Goal: Navigation & Orientation: Find specific page/section

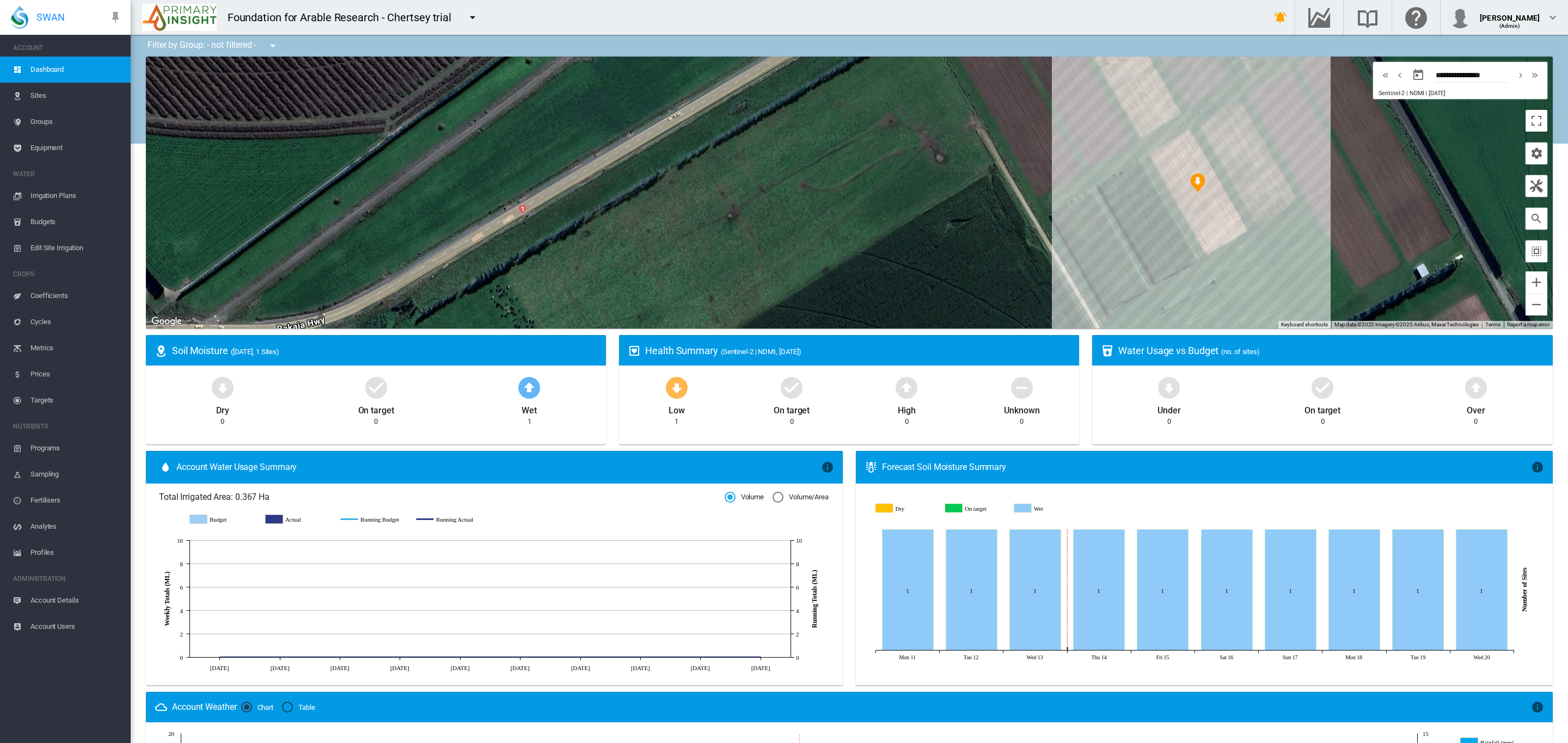
click at [478, 19] on button "button" at bounding box center [473, 18] width 22 height 22
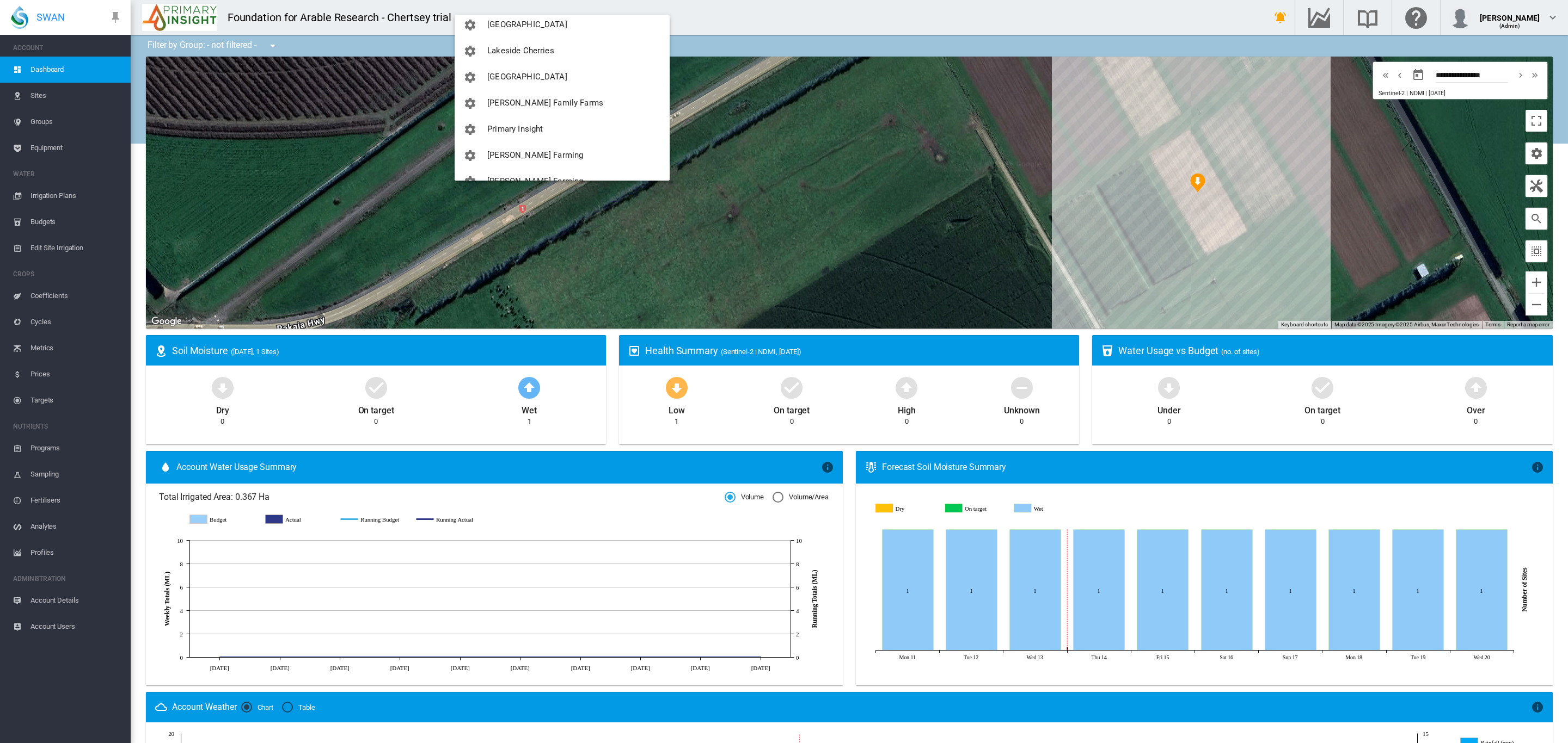
scroll to position [204, 0]
click at [540, 140] on span "[PERSON_NAME] Farming" at bounding box center [536, 142] width 96 height 10
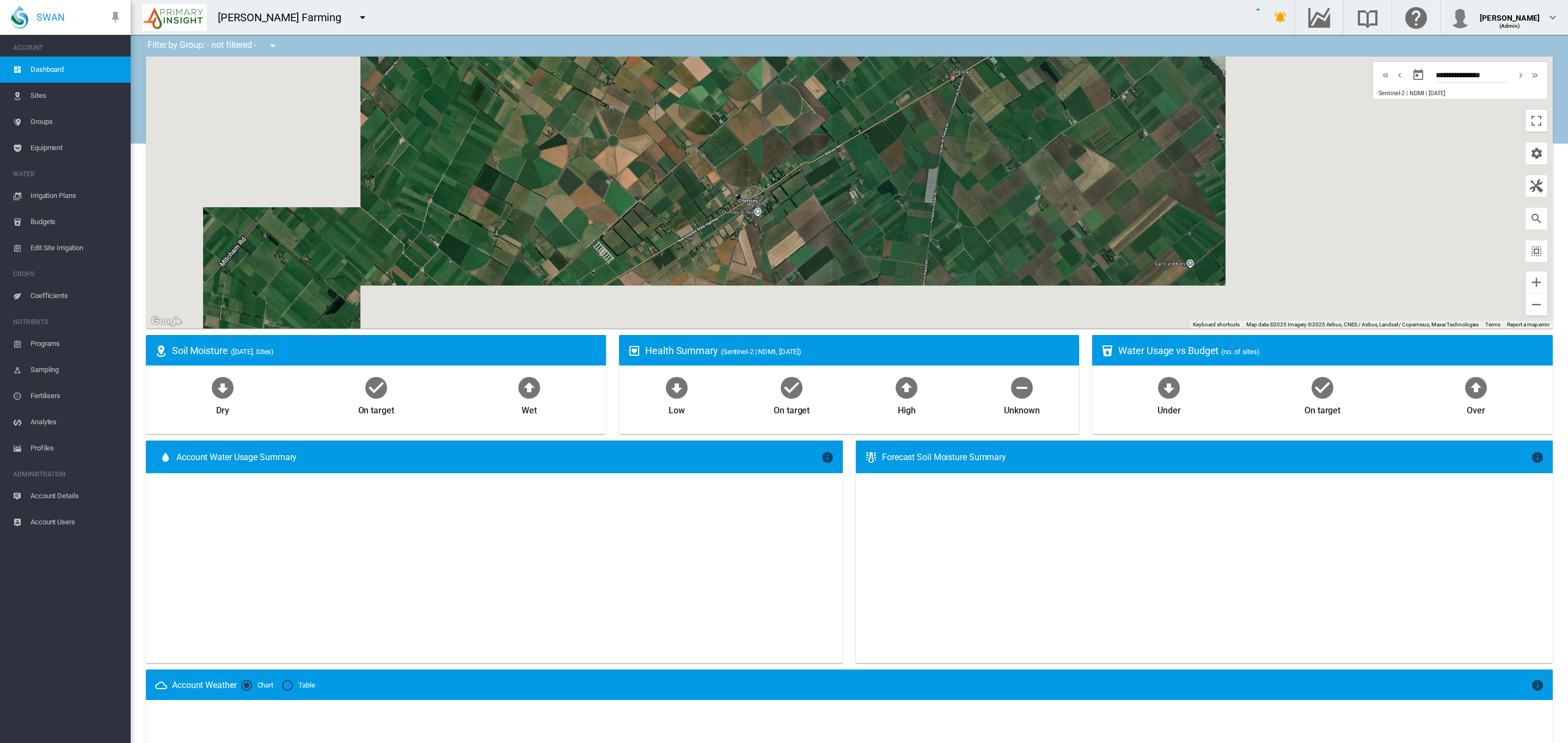
type input "**********"
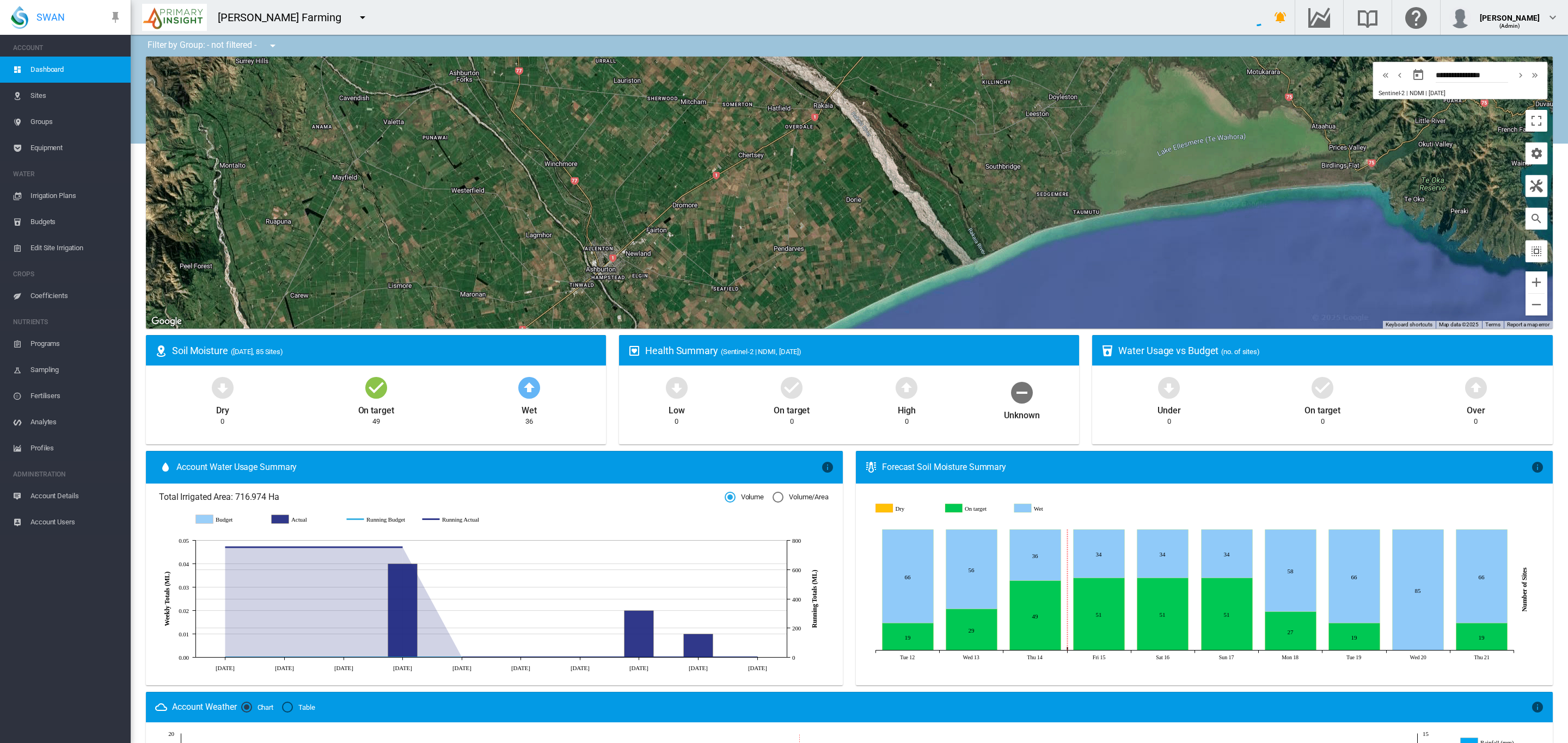
drag, startPoint x: 857, startPoint y: 152, endPoint x: 807, endPoint y: 251, distance: 110.9
click at [807, 251] on div "To navigate, press the arrow keys." at bounding box center [849, 192] width 1407 height 272
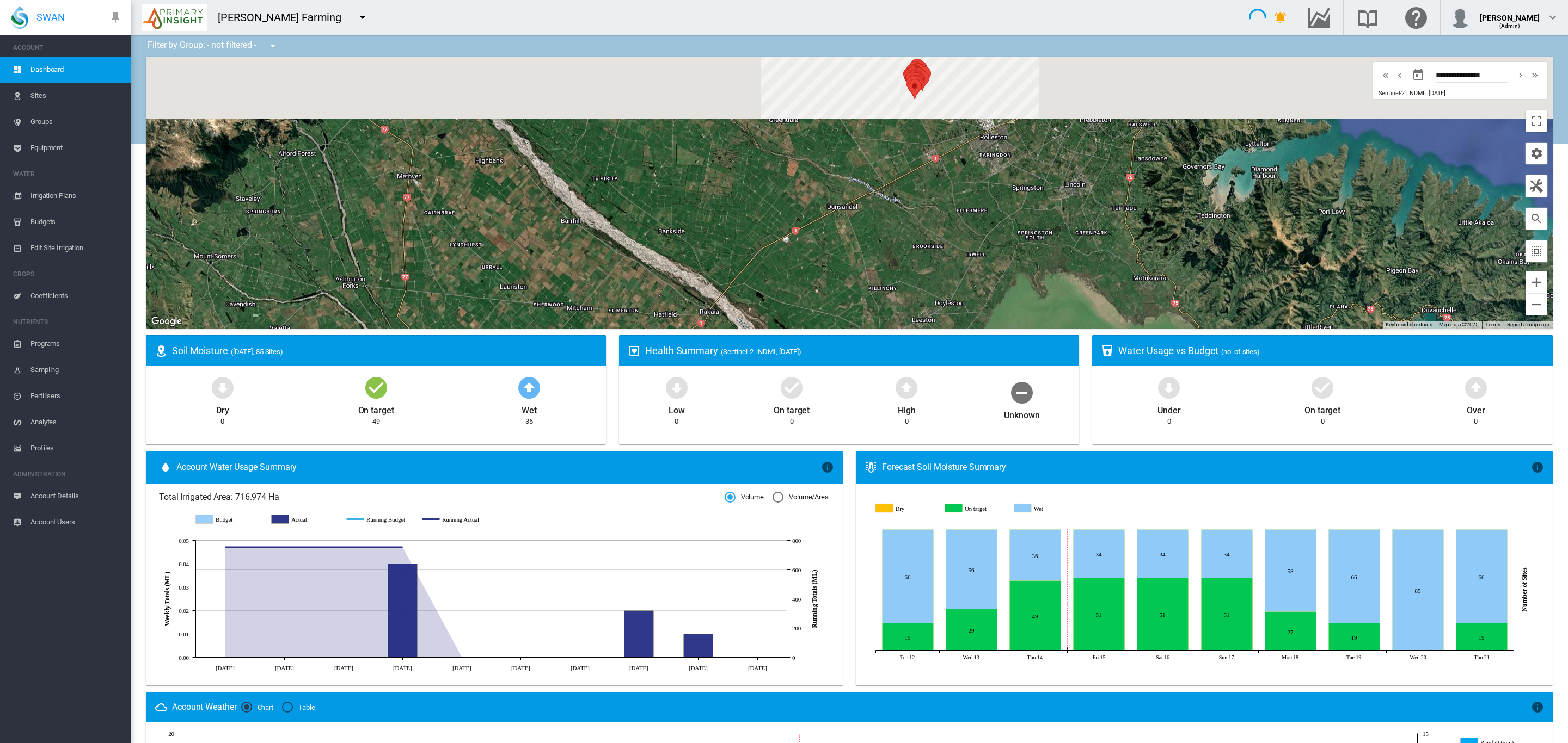
drag, startPoint x: 921, startPoint y: 163, endPoint x: 863, endPoint y: 292, distance: 141.4
click at [866, 292] on div "To navigate, press the arrow keys." at bounding box center [849, 192] width 1407 height 272
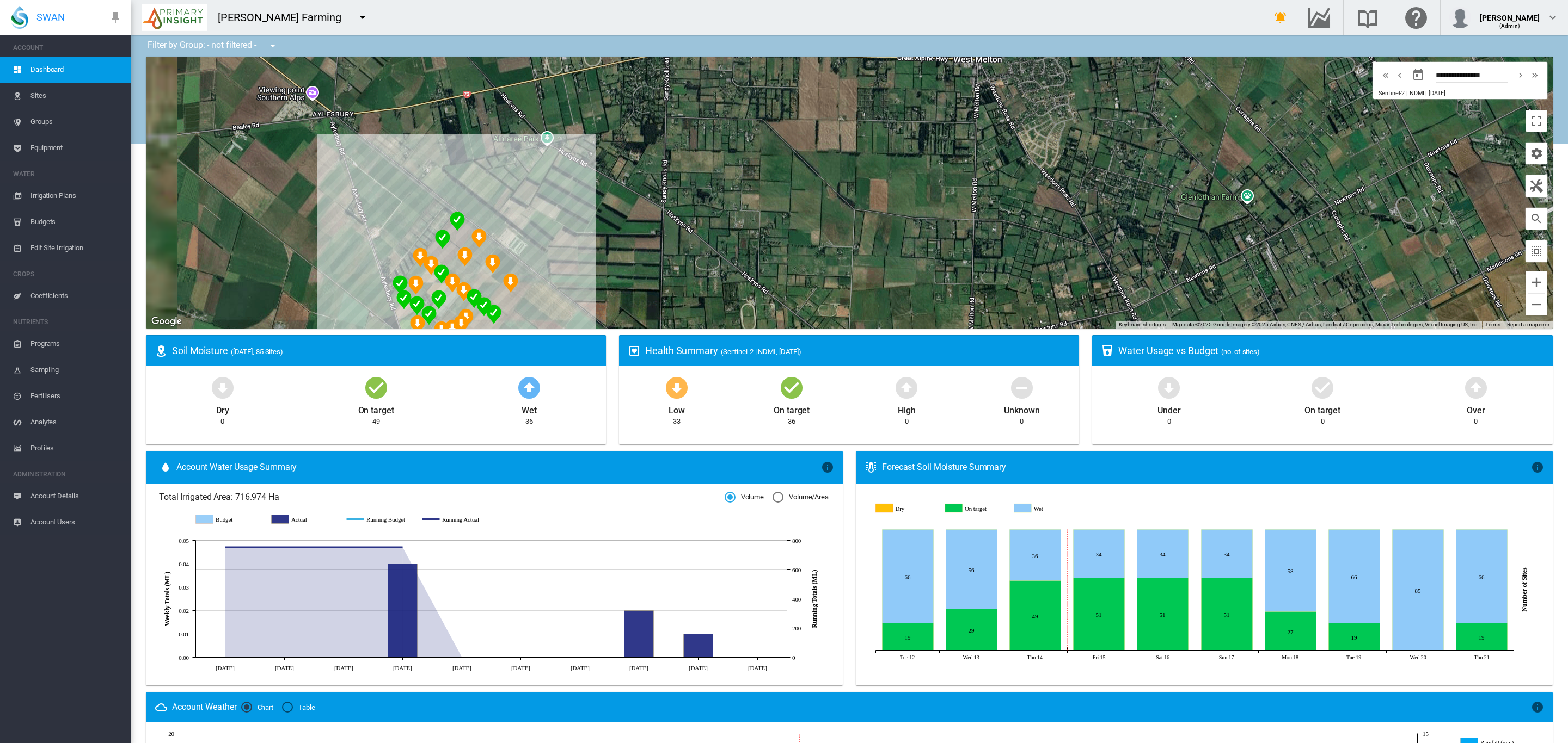
drag, startPoint x: 730, startPoint y: 201, endPoint x: 920, endPoint y: 77, distance: 226.9
click at [920, 77] on div "To navigate, press the arrow keys." at bounding box center [849, 192] width 1407 height 272
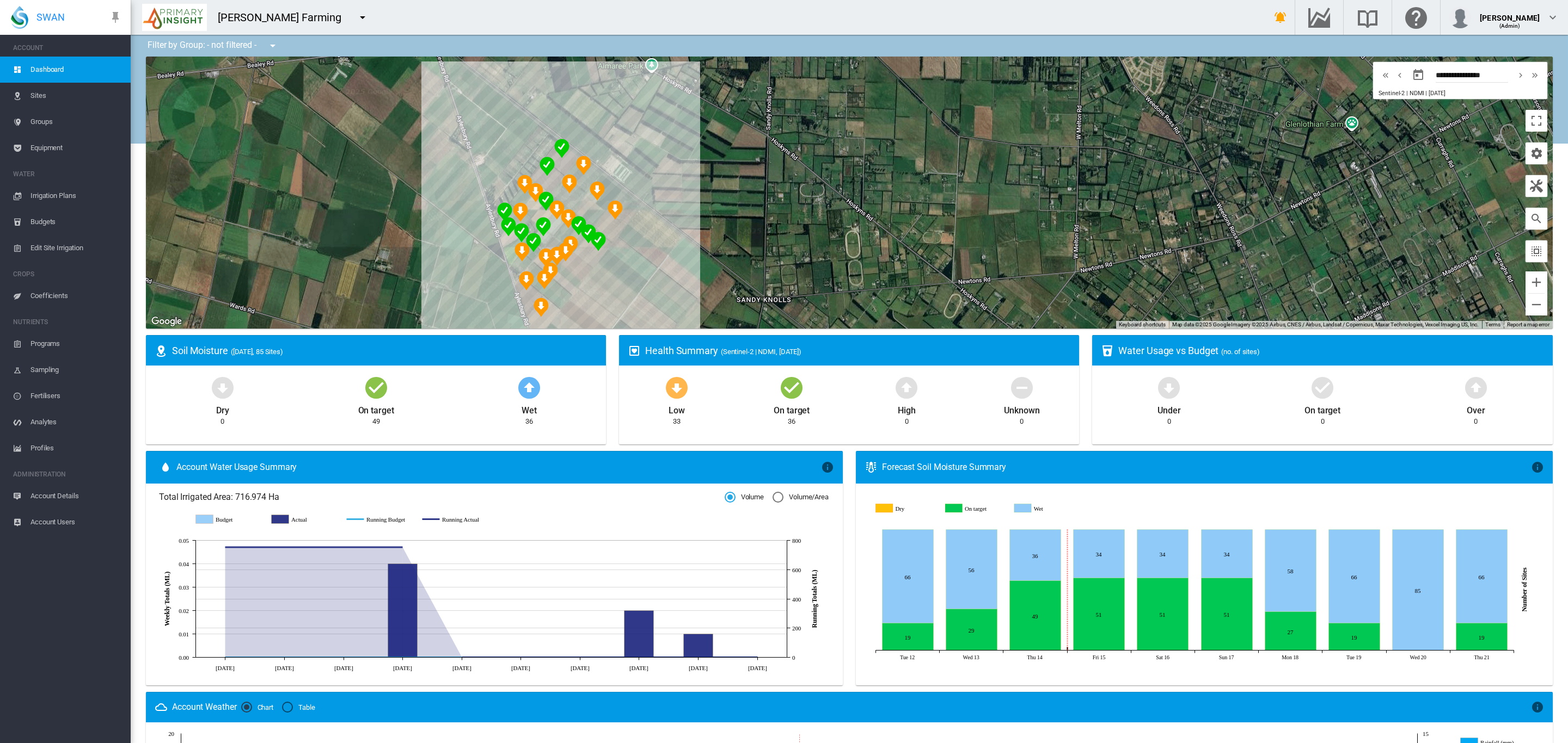
click at [272, 45] on md-icon "icon-menu-down" at bounding box center [273, 46] width 13 height 13
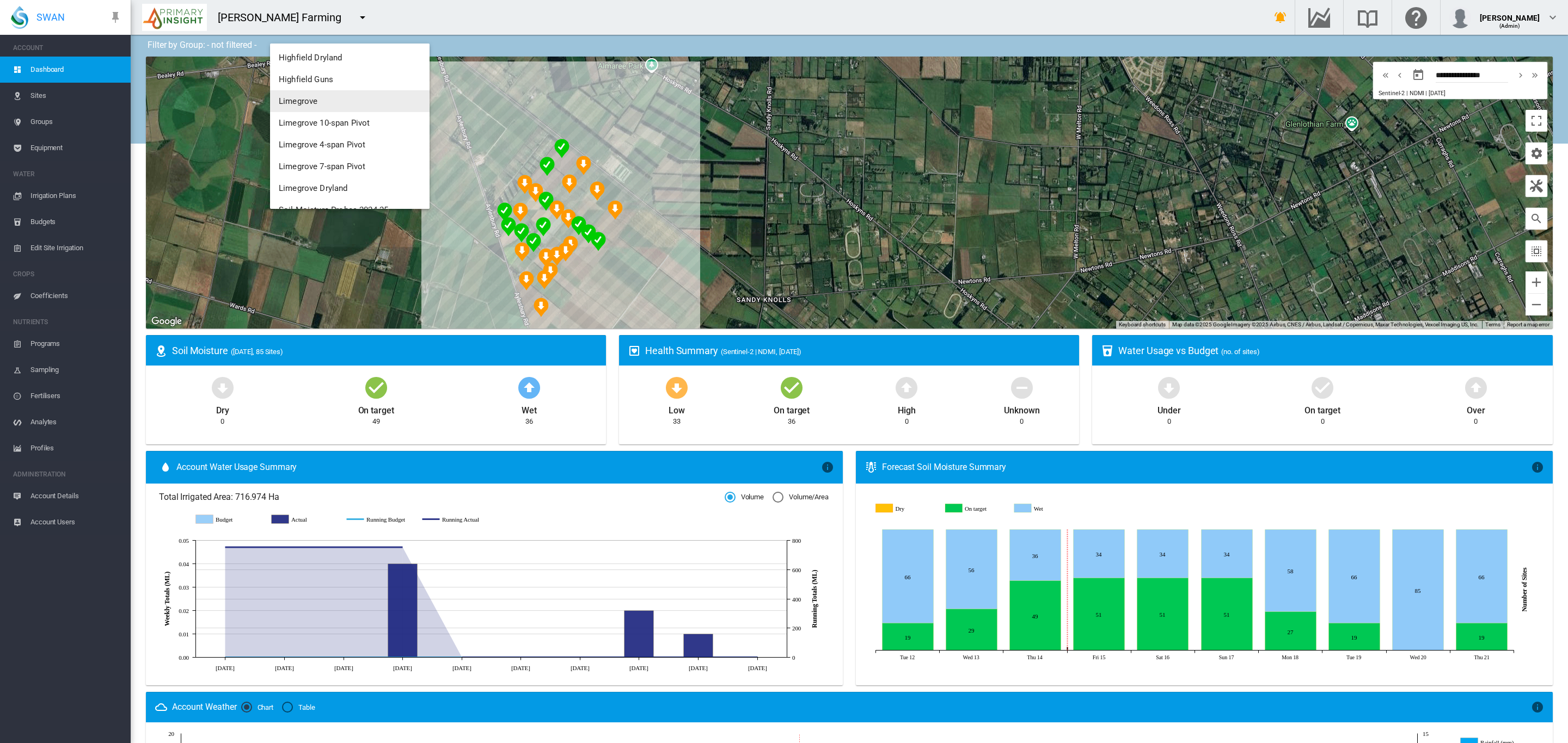
scroll to position [245, 0]
click at [340, 116] on span "Limegrove 10-span Pivot" at bounding box center [325, 119] width 91 height 10
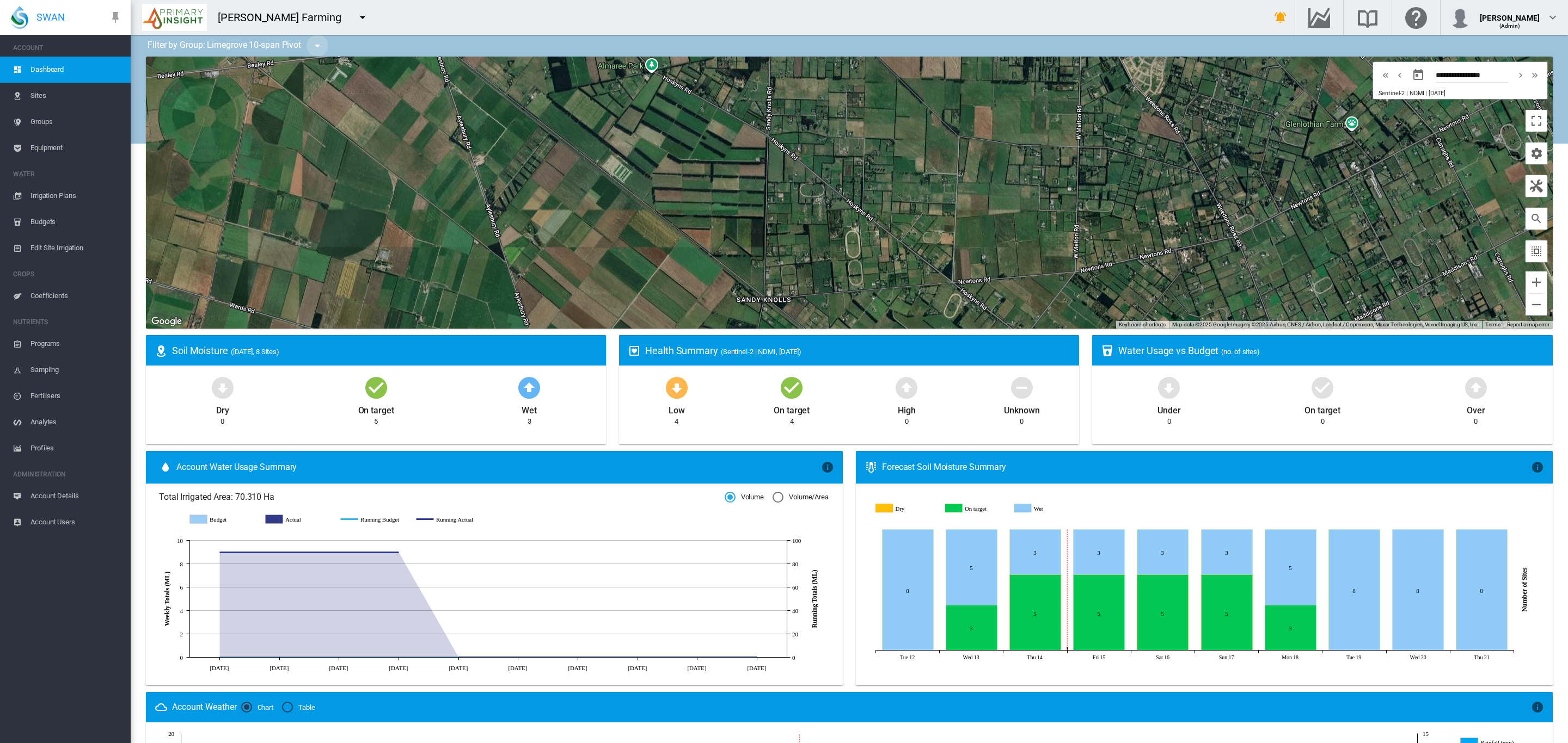
click at [314, 43] on md-icon "icon-menu-down" at bounding box center [318, 46] width 13 height 13
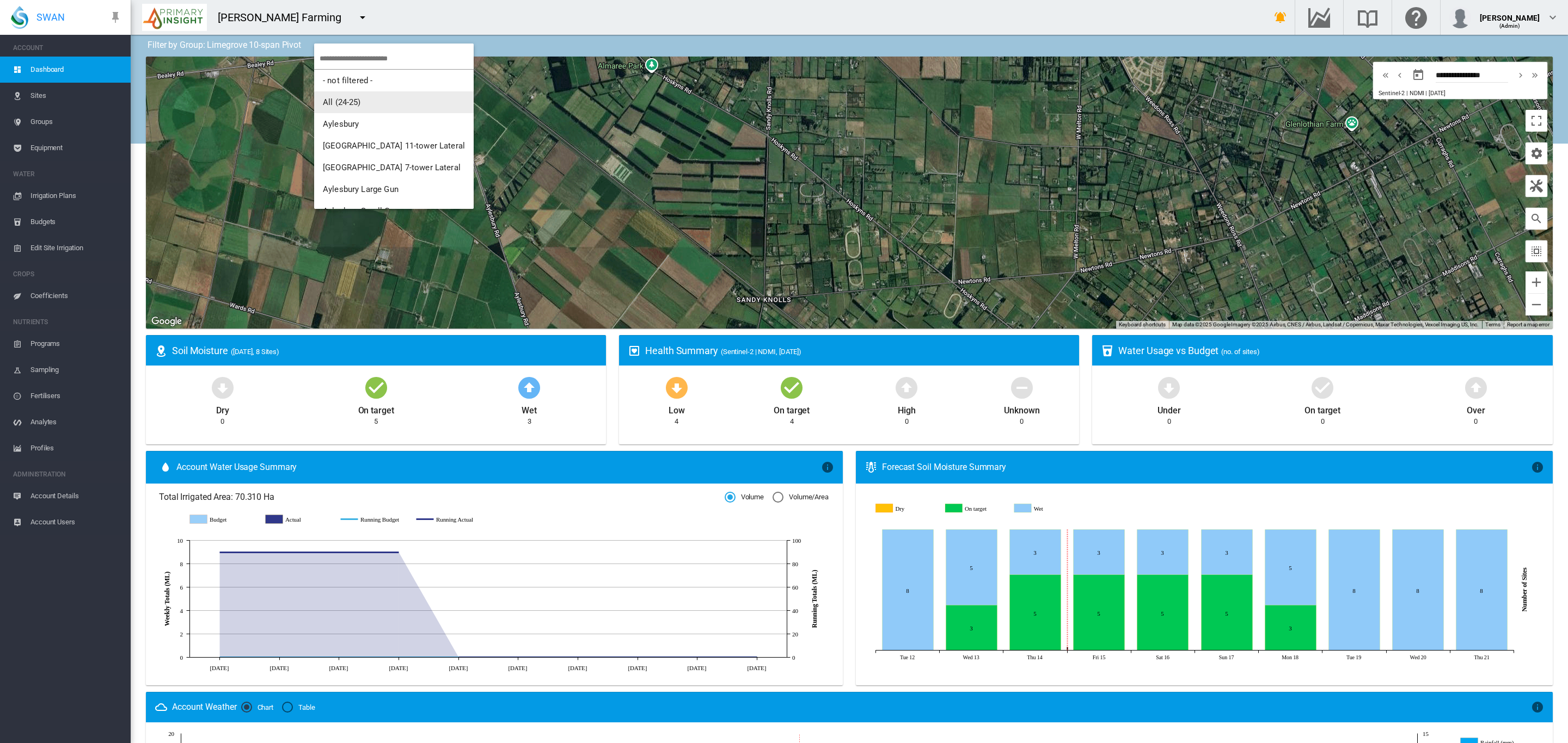
click at [46, 88] on md-backdrop at bounding box center [784, 372] width 1568 height 743
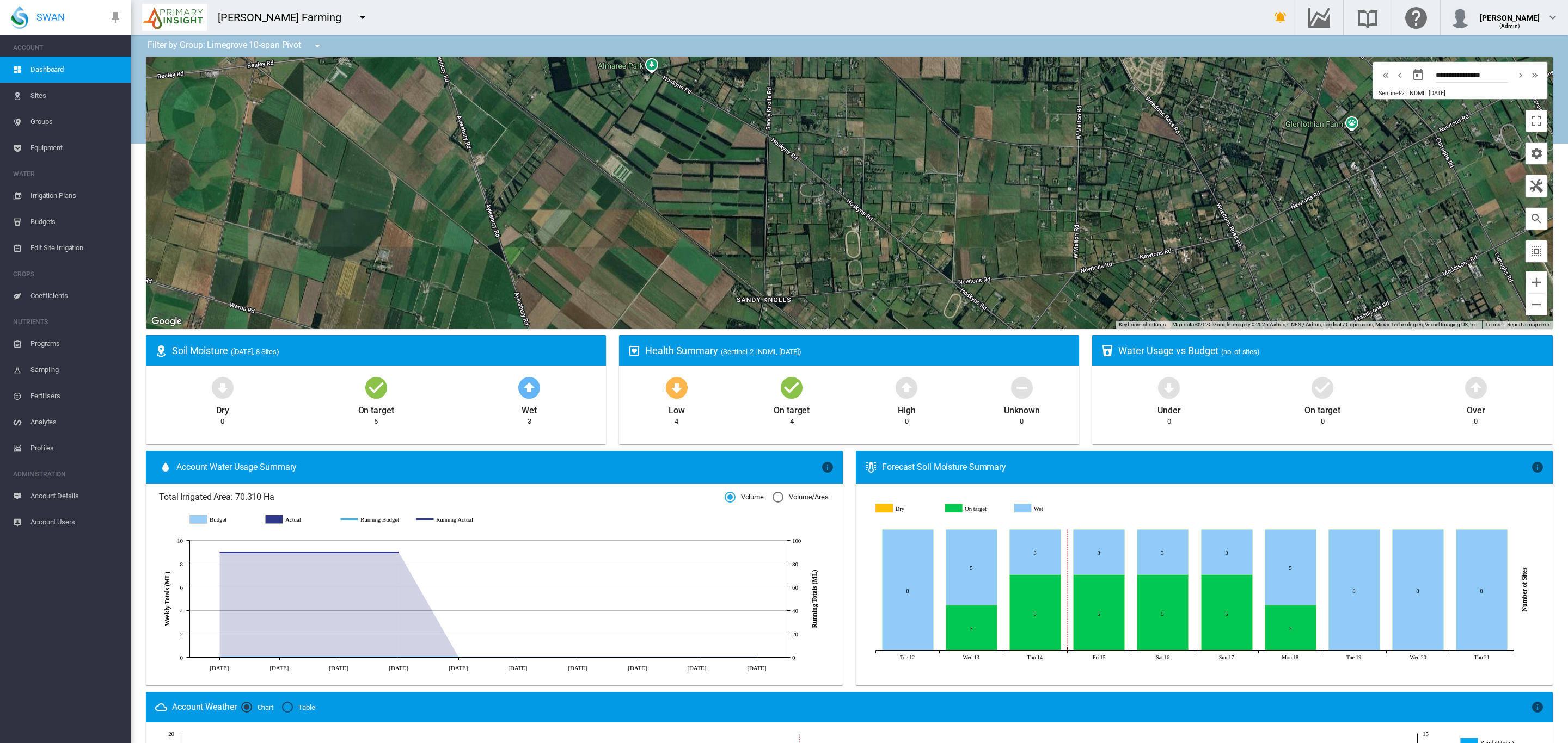
click at [46, 90] on span "Sites" at bounding box center [76, 95] width 92 height 26
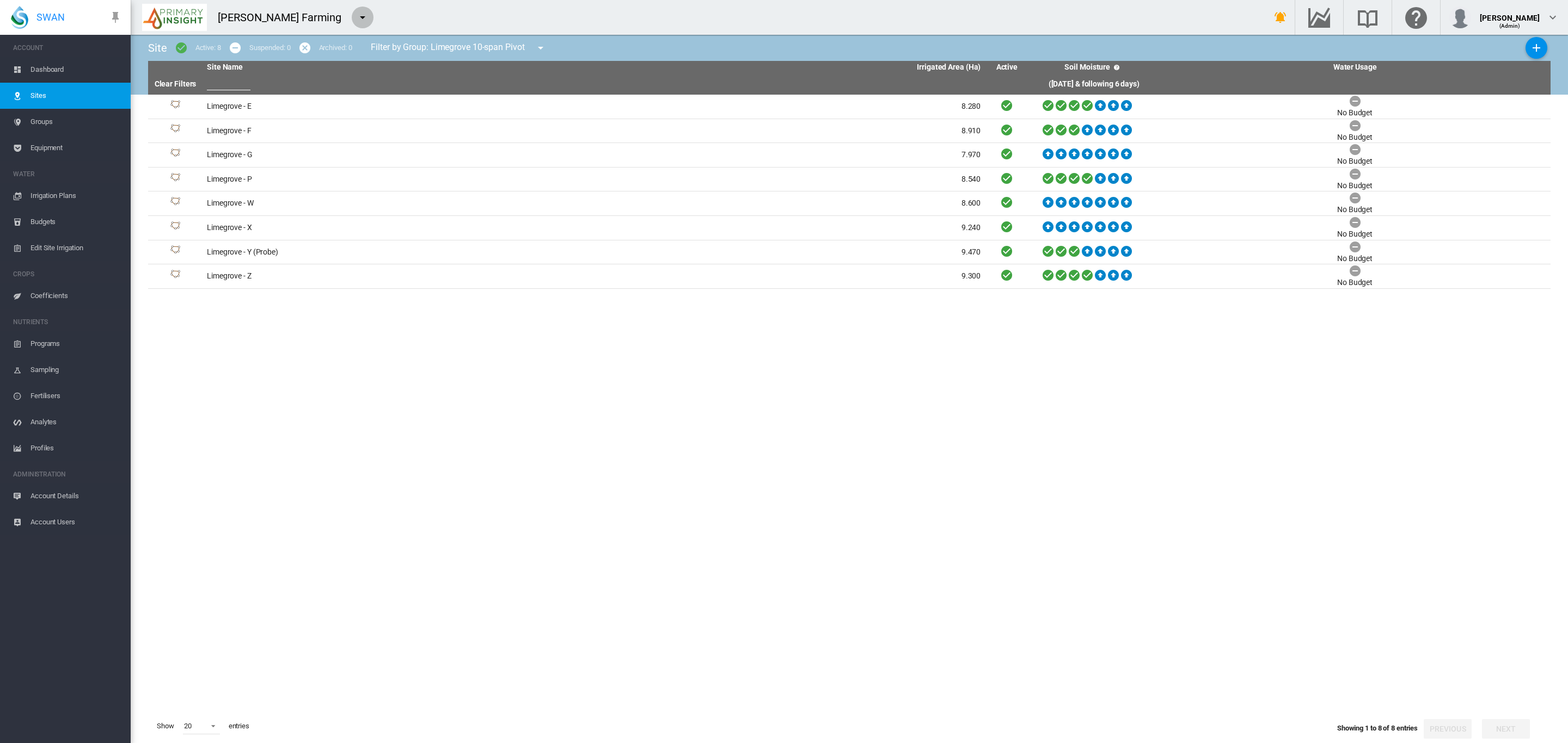
click at [356, 21] on md-icon "icon-menu-down" at bounding box center [362, 18] width 13 height 13
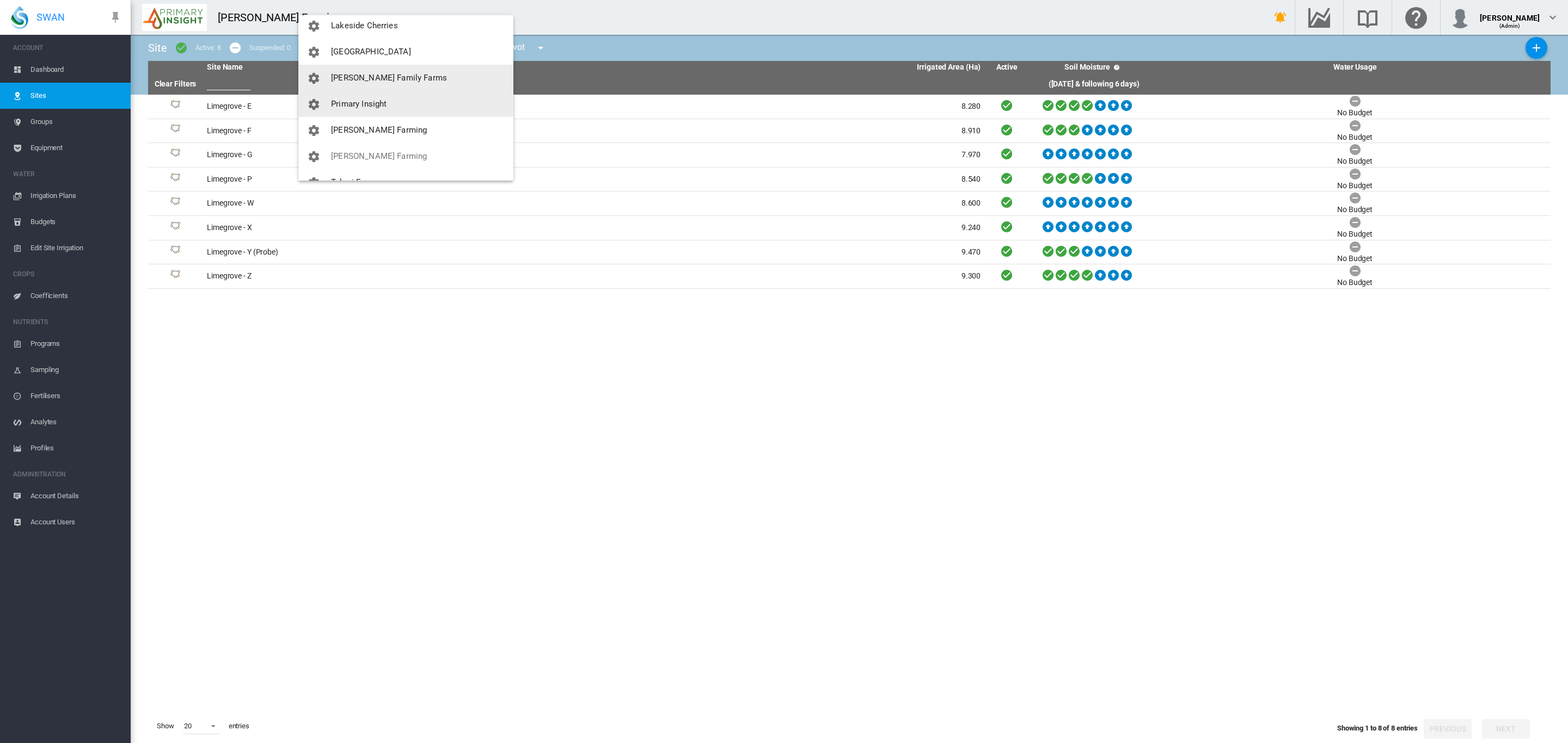
scroll to position [174, 0]
click at [257, 71] on md-backdrop at bounding box center [784, 372] width 1568 height 743
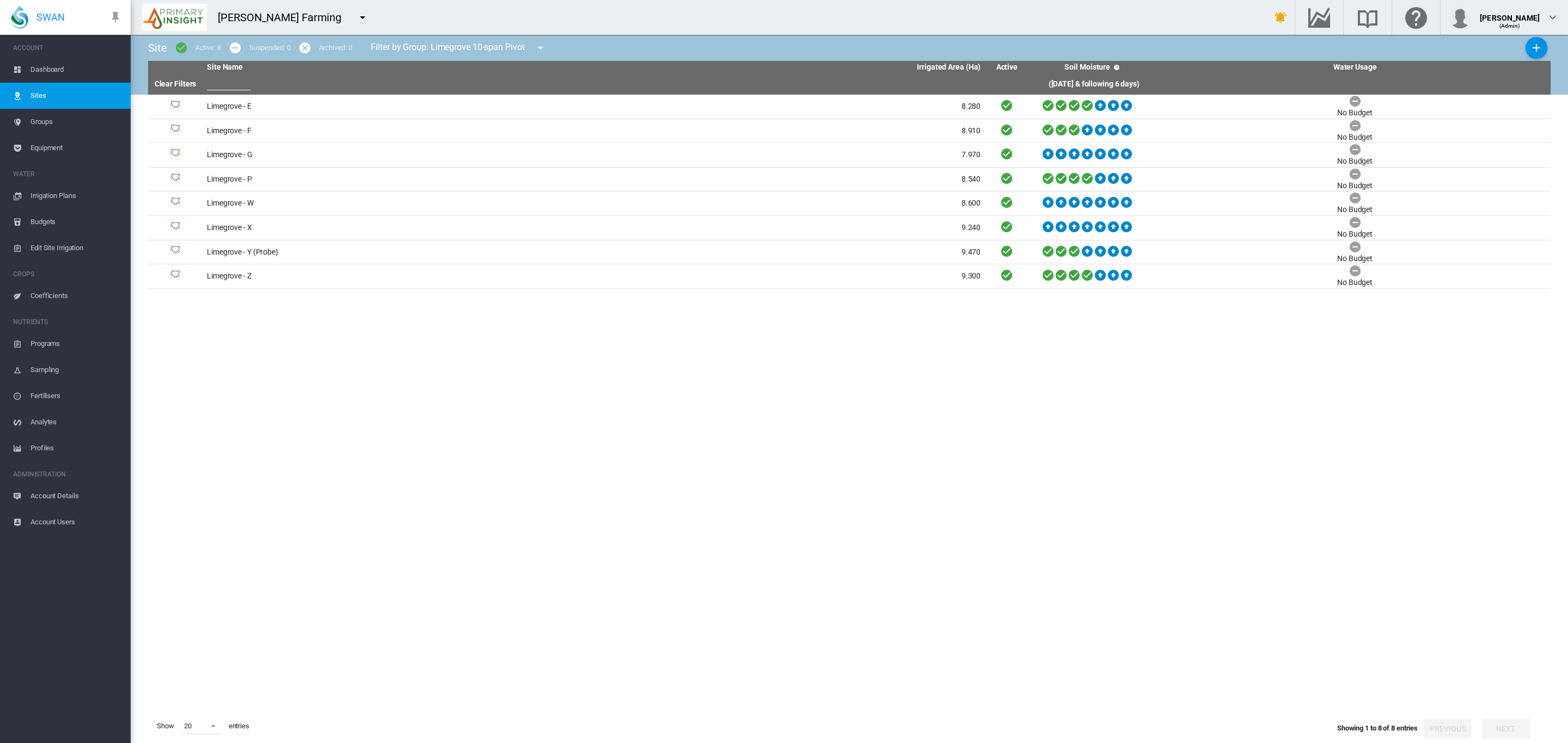
click at [241, 80] on input "text" at bounding box center [229, 82] width 44 height 16
click at [214, 89] on input "text" at bounding box center [229, 82] width 44 height 16
click at [175, 87] on link "Clear Filters" at bounding box center [176, 84] width 42 height 8
click at [535, 49] on button "button" at bounding box center [541, 48] width 22 height 22
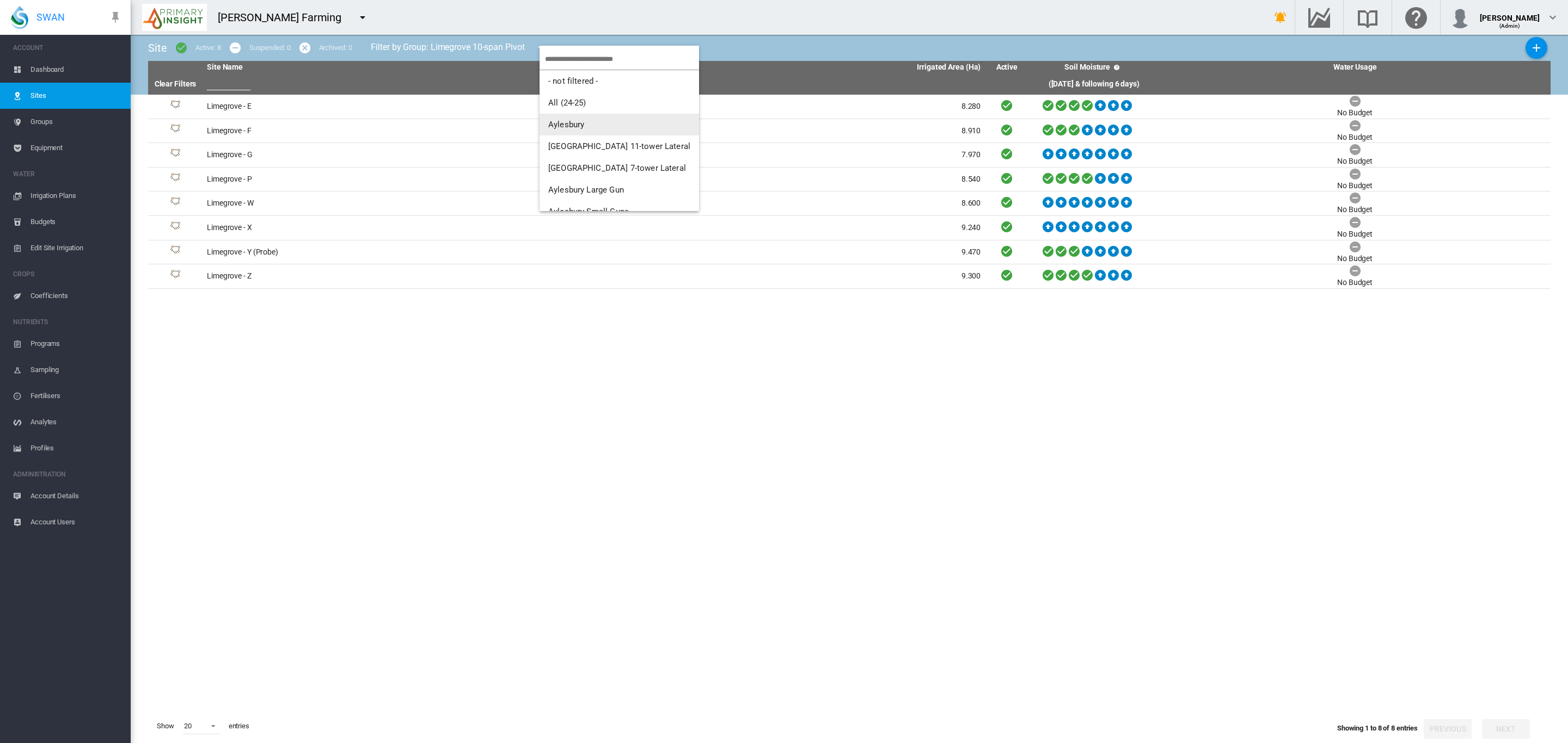
scroll to position [0, 0]
click at [603, 129] on button "Aylesbury" at bounding box center [620, 126] width 160 height 22
